Goal: Task Accomplishment & Management: Manage account settings

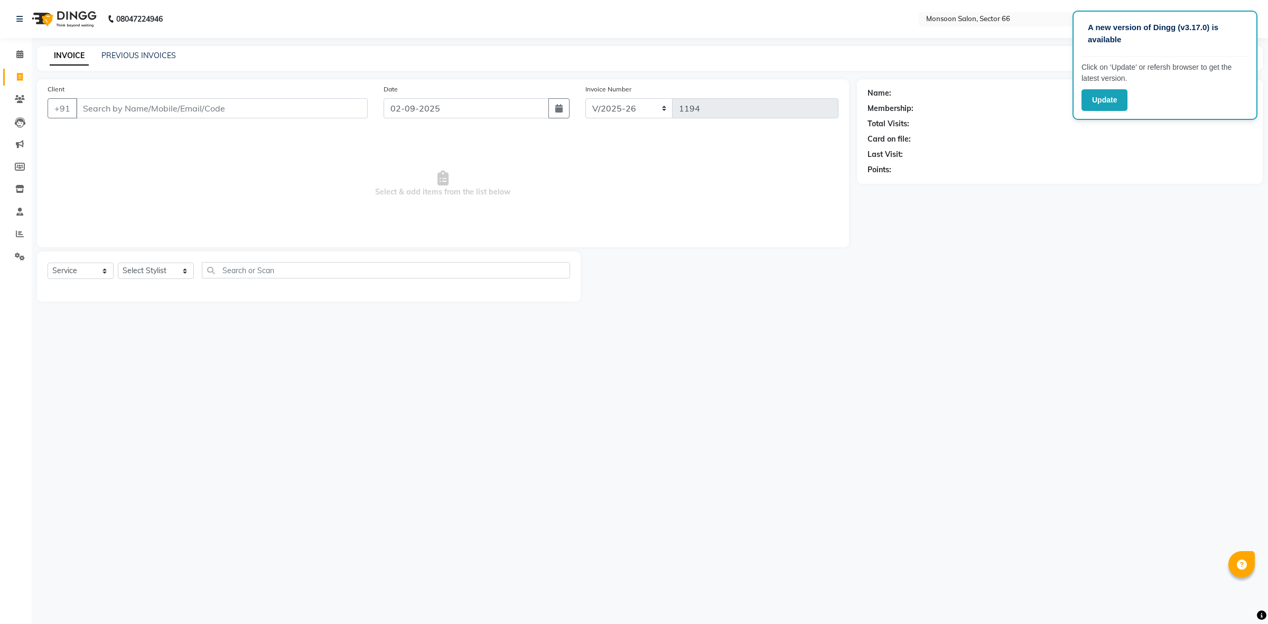
select select "3741"
select select "service"
click at [113, 51] on link "PREVIOUS INVOICES" at bounding box center [138, 56] width 74 height 10
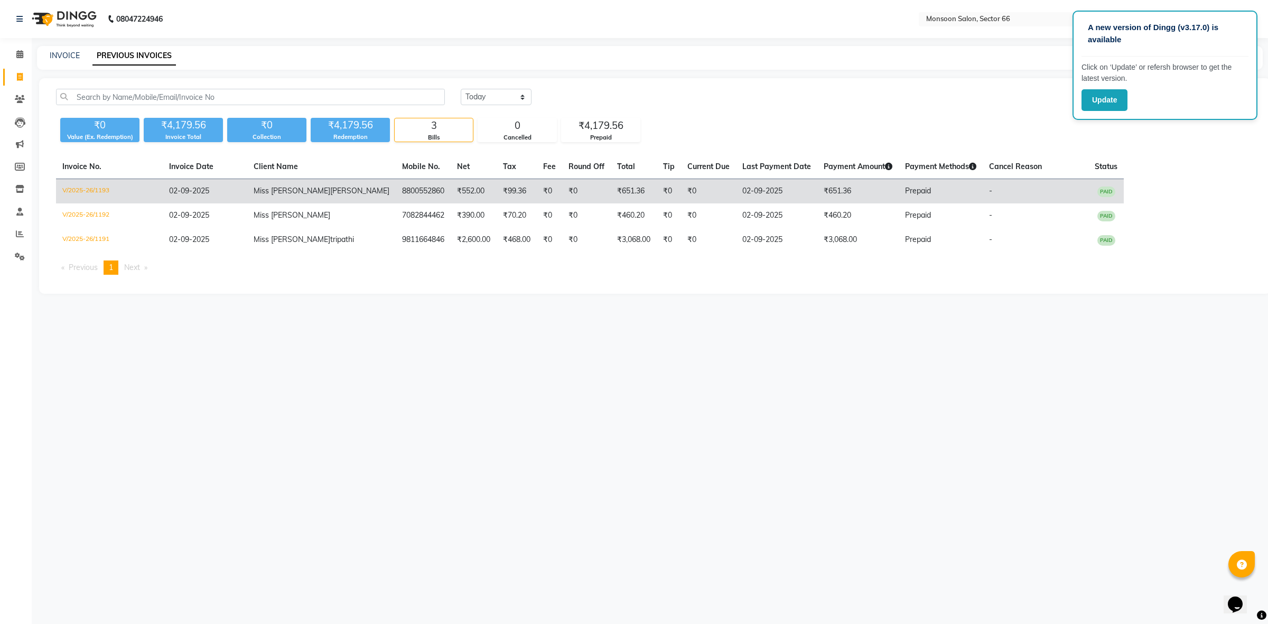
click at [497, 186] on td "₹99.36" at bounding box center [517, 191] width 40 height 25
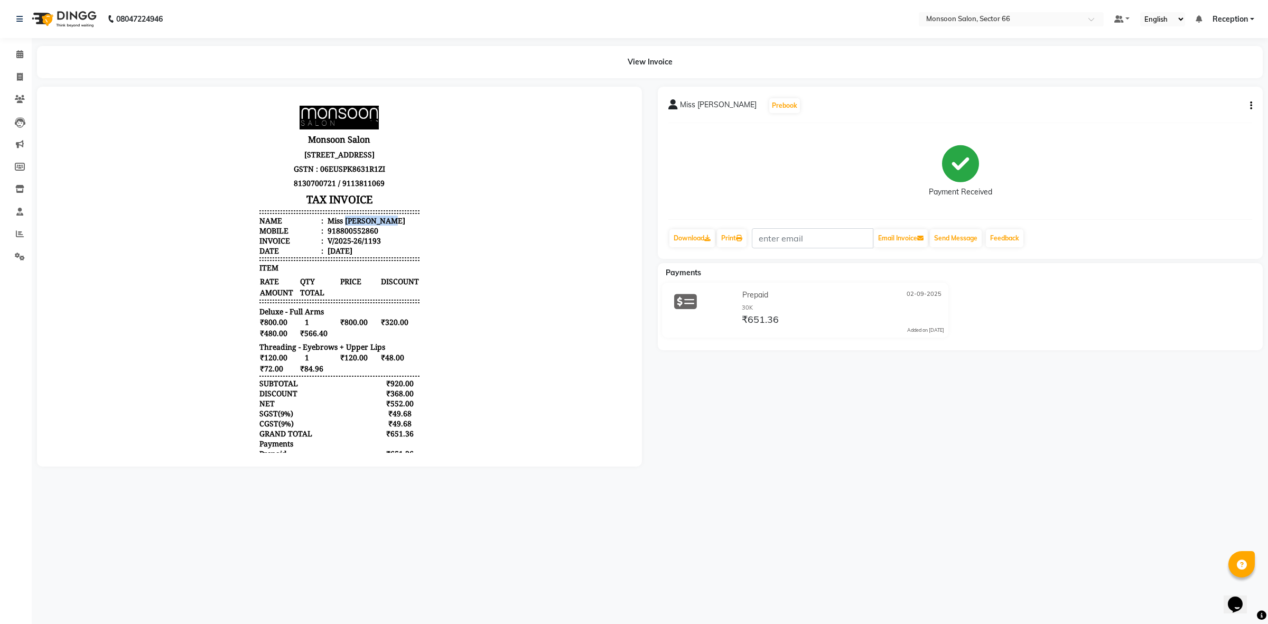
drag, startPoint x: 335, startPoint y: 228, endPoint x: 414, endPoint y: 228, distance: 78.2
click at [414, 228] on body "Monsoon Salon Unit No. 76,77,95,96 First Floor, AIPL Joystreet, Sector 66 Gurug…" at bounding box center [339, 304] width 575 height 407
copy div "Neetu Gupta"
click at [503, 399] on body "Monsoon Salon Unit No. 76,77,95,96 First Floor, AIPL Joystreet, Sector 66 Gurug…" at bounding box center [339, 304] width 575 height 407
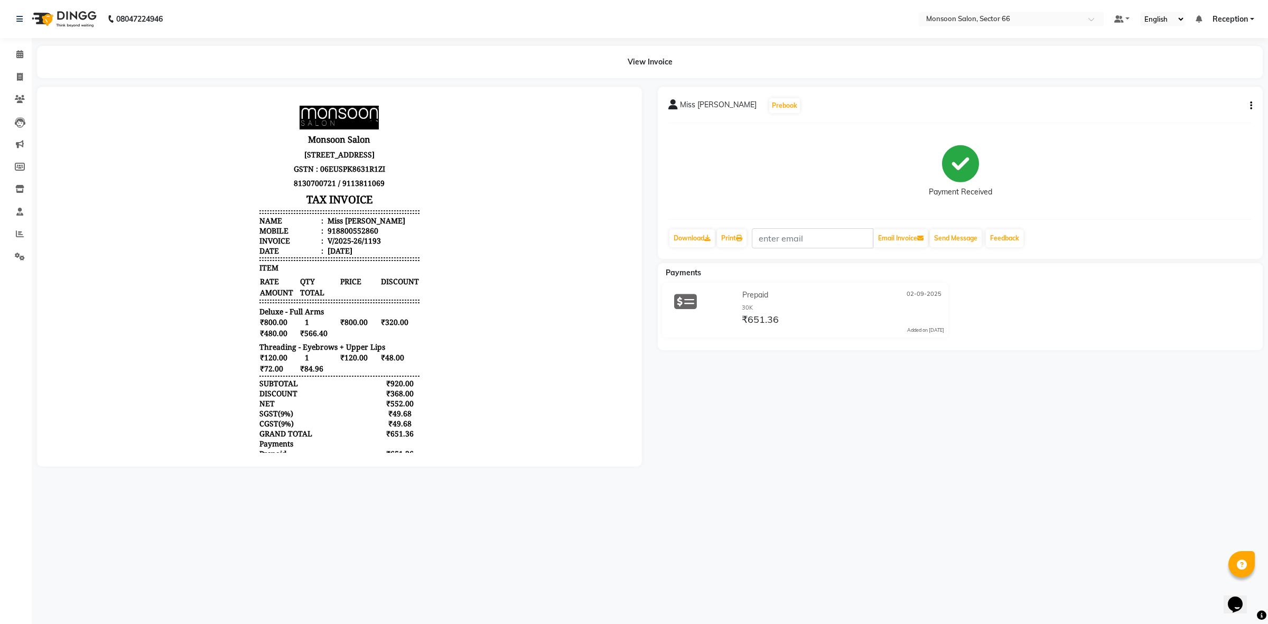
click at [1252, 105] on div "Miss Neetu Gupta Prebook Payment Received Download Print Email Invoice Send Mes…" at bounding box center [960, 173] width 605 height 172
click at [1250, 106] on icon "button" at bounding box center [1251, 106] width 2 height 1
click at [1206, 111] on div "Edit Invoice" at bounding box center [1198, 112] width 72 height 13
select select "service"
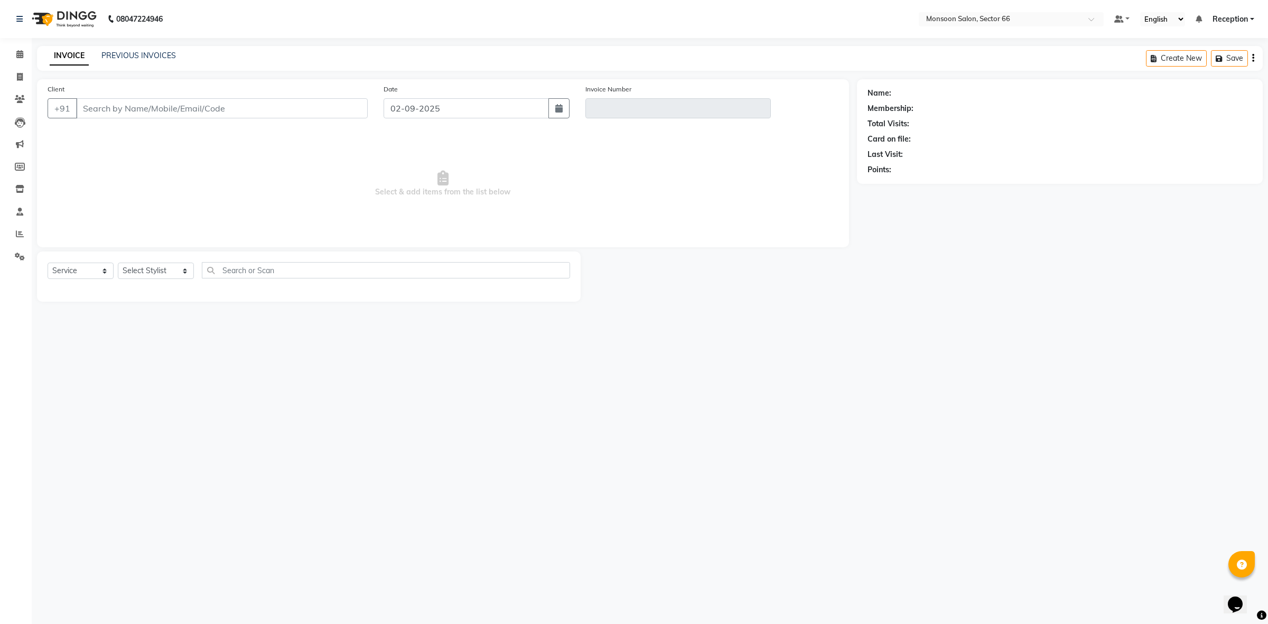
type input "8800552860"
type input "V/2025-26/1193"
select select "select"
select select "1: Object"
